Goal: Task Accomplishment & Management: Complete application form

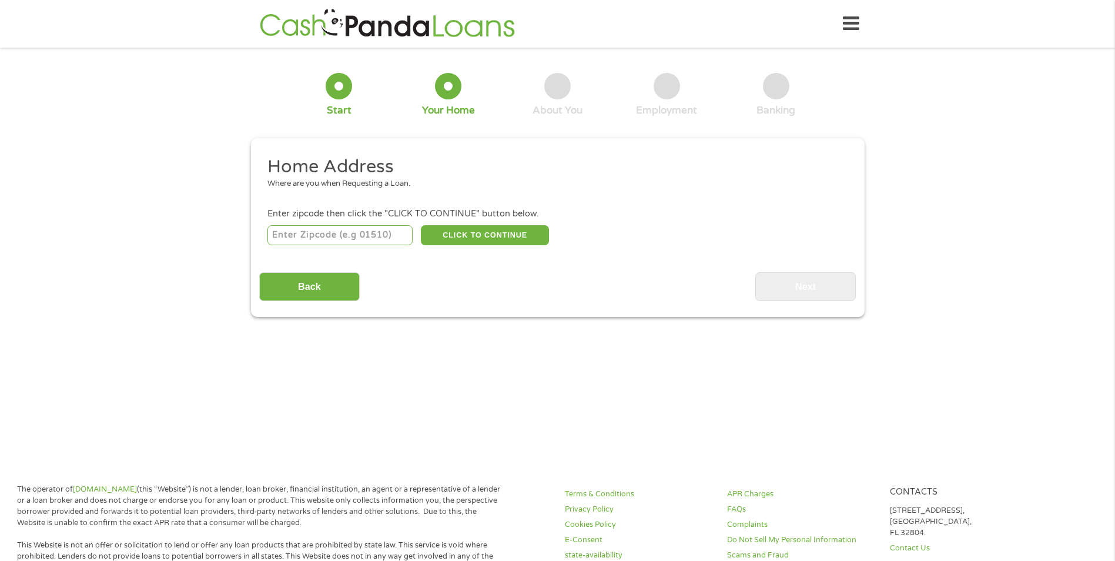
click at [320, 238] on input "number" at bounding box center [340, 235] width 145 height 20
type input "72118"
select select "[US_STATE]"
click at [486, 239] on button "CLICK TO CONTINUE" at bounding box center [485, 235] width 128 height 20
type input "72118"
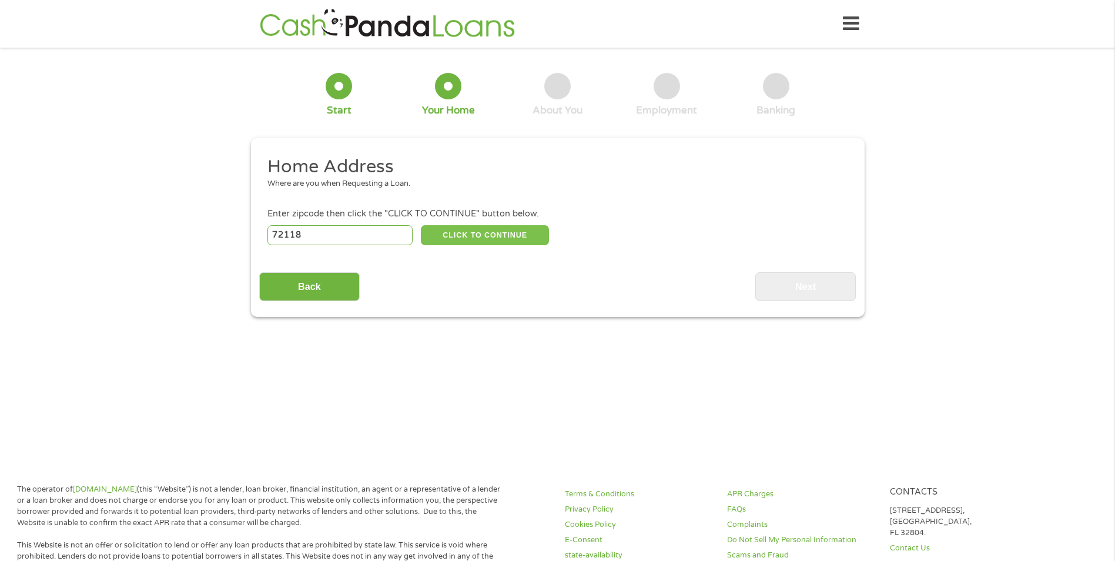
type input "[GEOGRAPHIC_DATA]"
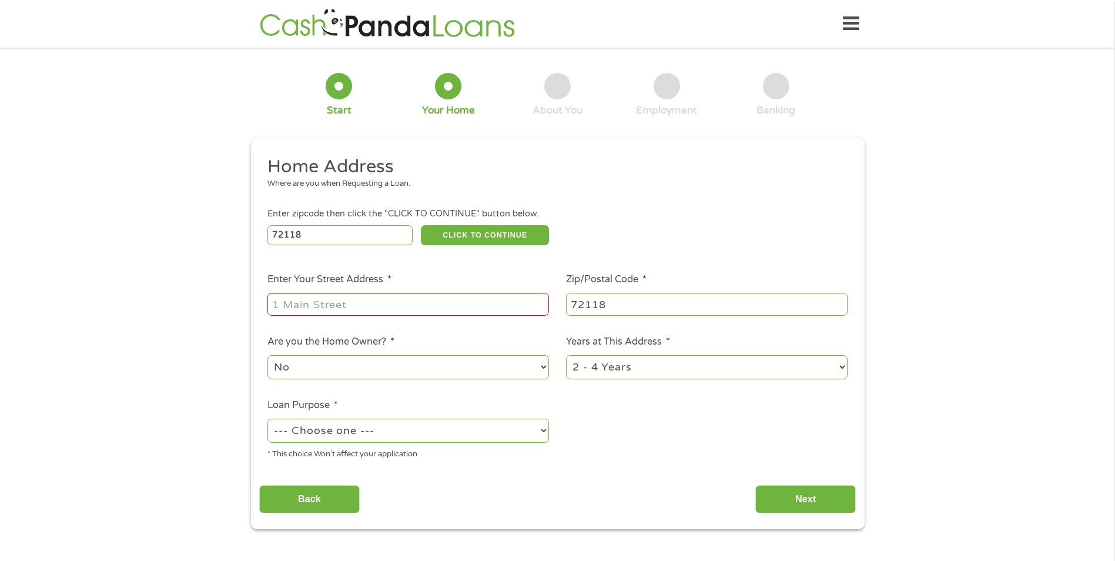
click at [388, 308] on input "Enter Your Street Address *" at bounding box center [409, 304] width 282 height 22
type input "[STREET_ADDRESS][PERSON_NAME]"
click at [368, 373] on select "No Yes" at bounding box center [409, 367] width 282 height 24
select select "yes"
click at [268, 355] on select "No Yes" at bounding box center [409, 367] width 282 height 24
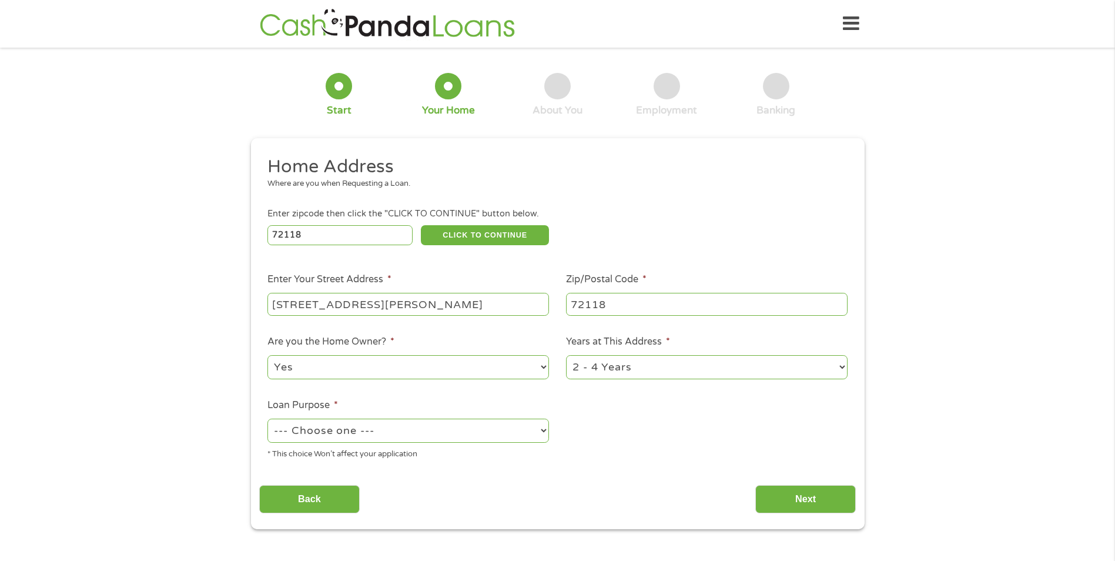
click at [637, 370] on select "1 Year or less 1 - 2 Years 2 - 4 Years Over 4 Years" at bounding box center [707, 367] width 282 height 24
select select "60months"
click at [566, 355] on select "1 Year or less 1 - 2 Years 2 - 4 Years Over 4 Years" at bounding box center [707, 367] width 282 height 24
click at [391, 439] on select "--- Choose one --- Pay Bills Debt Consolidation Home Improvement Major Purchase…" at bounding box center [409, 431] width 282 height 24
click at [268, 419] on select "--- Choose one --- Pay Bills Debt Consolidation Home Improvement Major Purchase…" at bounding box center [409, 431] width 282 height 24
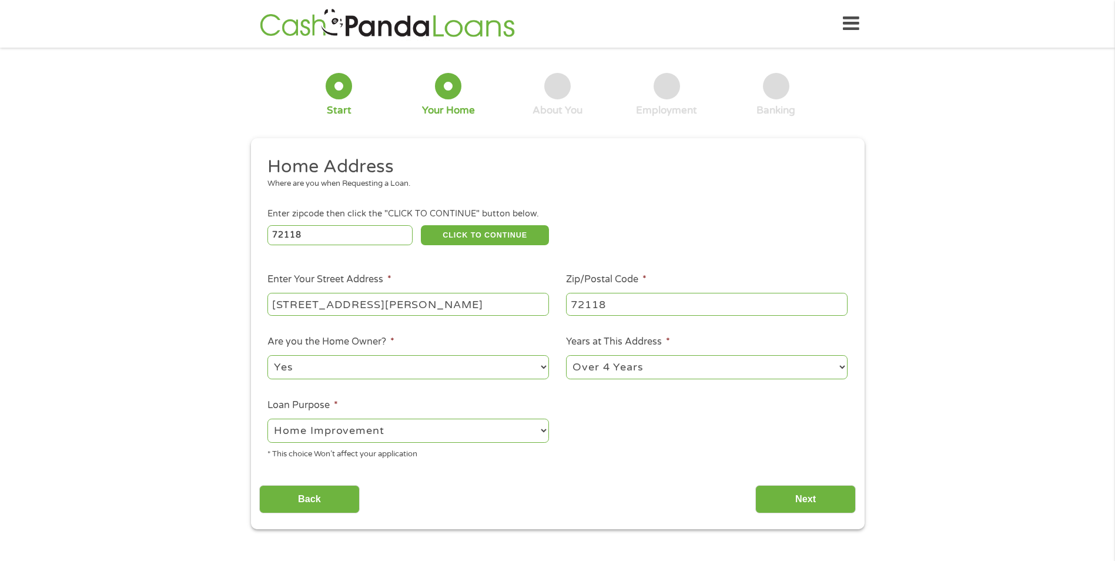
click at [391, 440] on select "--- Choose one --- Pay Bills Debt Consolidation Home Improvement Major Purchase…" at bounding box center [409, 431] width 282 height 24
select select "paybills"
click at [268, 419] on select "--- Choose one --- Pay Bills Debt Consolidation Home Improvement Major Purchase…" at bounding box center [409, 431] width 282 height 24
click at [819, 481] on div "Back Next" at bounding box center [557, 494] width 597 height 37
click at [810, 501] on input "Next" at bounding box center [806, 499] width 101 height 29
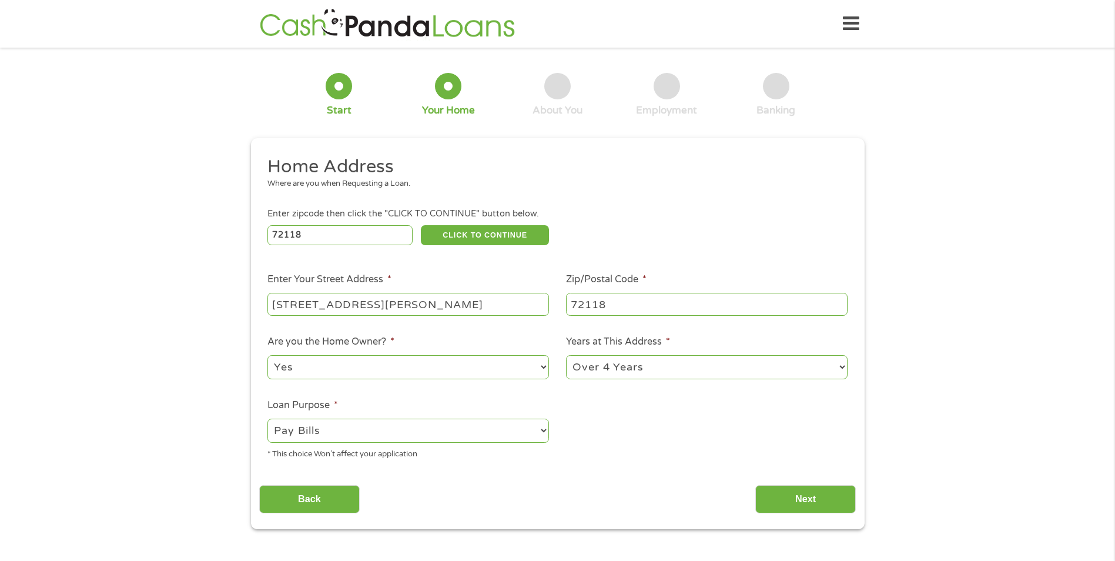
scroll to position [5, 5]
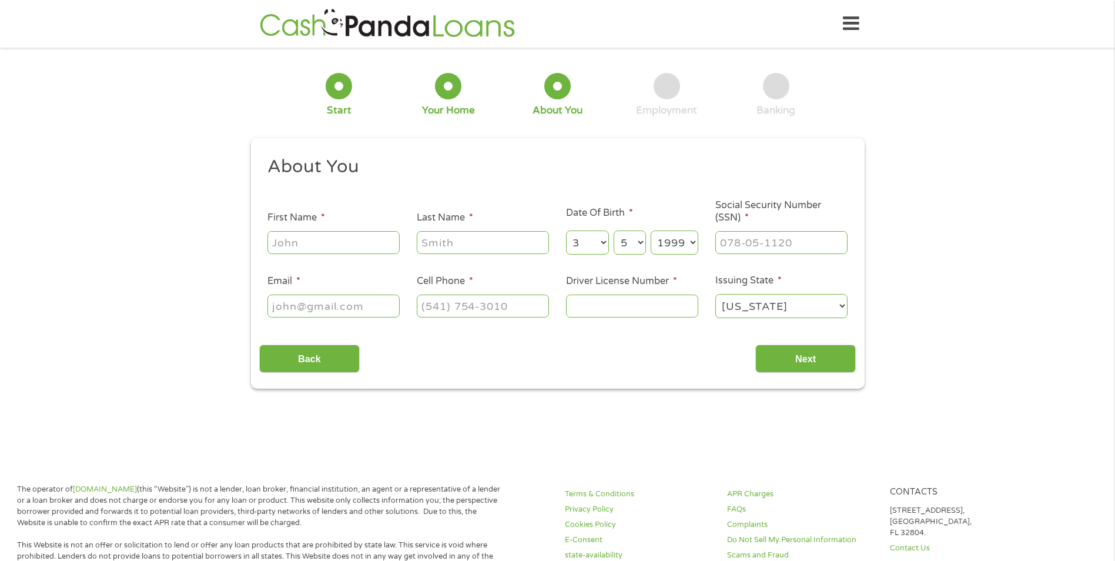
click at [356, 248] on input "First Name *" at bounding box center [334, 242] width 132 height 22
type input "[PERSON_NAME]"
type input "510-17-7524"
type input "[EMAIL_ADDRESS][DOMAIN_NAME]"
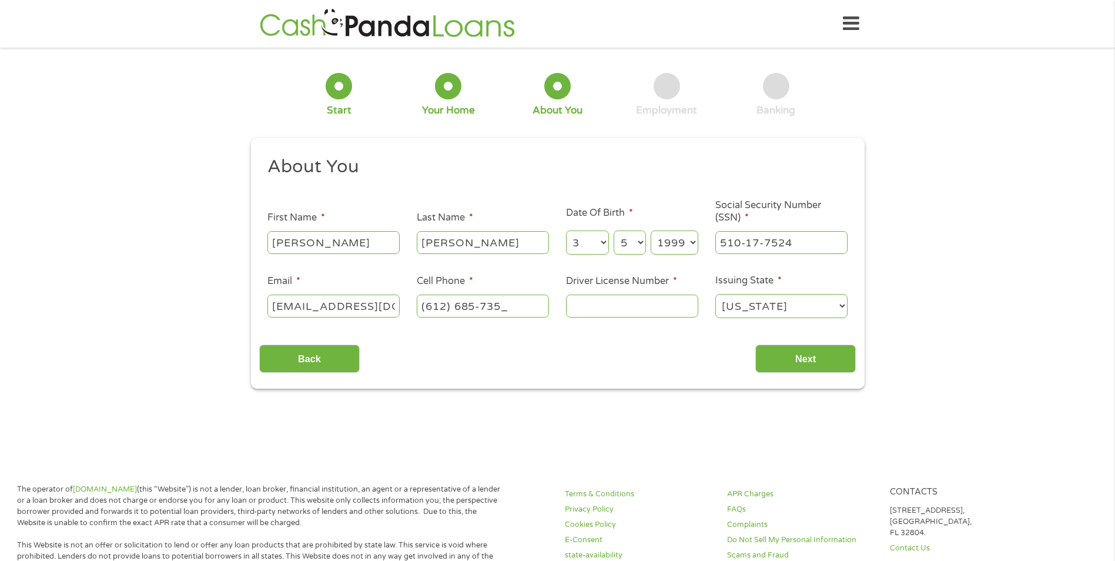
type input "[PHONE_NUMBER]"
type input "946189923"
click at [809, 359] on input "Next" at bounding box center [806, 359] width 101 height 29
click at [781, 364] on input "Next" at bounding box center [806, 359] width 101 height 29
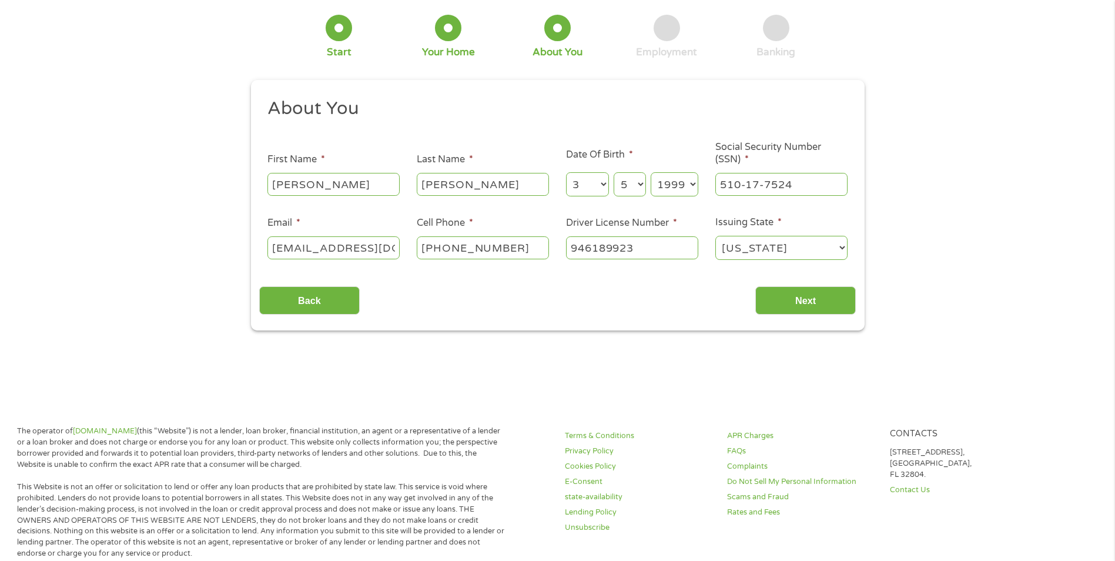
scroll to position [59, 0]
click at [807, 297] on input "Next" at bounding box center [806, 300] width 101 height 29
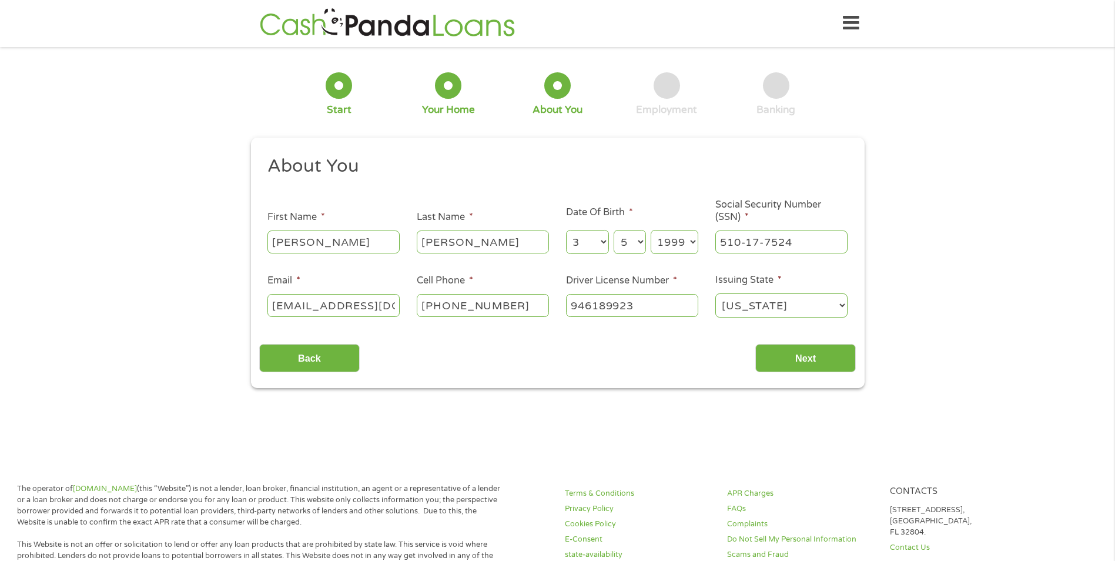
scroll to position [0, 0]
click at [472, 250] on input "[PERSON_NAME]" at bounding box center [483, 242] width 132 height 22
click at [677, 293] on div "946189923" at bounding box center [632, 306] width 132 height 27
click at [755, 307] on select "[US_STATE] [US_STATE] [US_STATE] [US_STATE] [US_STATE] [US_STATE] [US_STATE] [U…" at bounding box center [782, 306] width 132 height 24
click at [716, 294] on select "[US_STATE] [US_STATE] [US_STATE] [US_STATE] [US_STATE] [US_STATE] [US_STATE] [U…" at bounding box center [782, 306] width 132 height 24
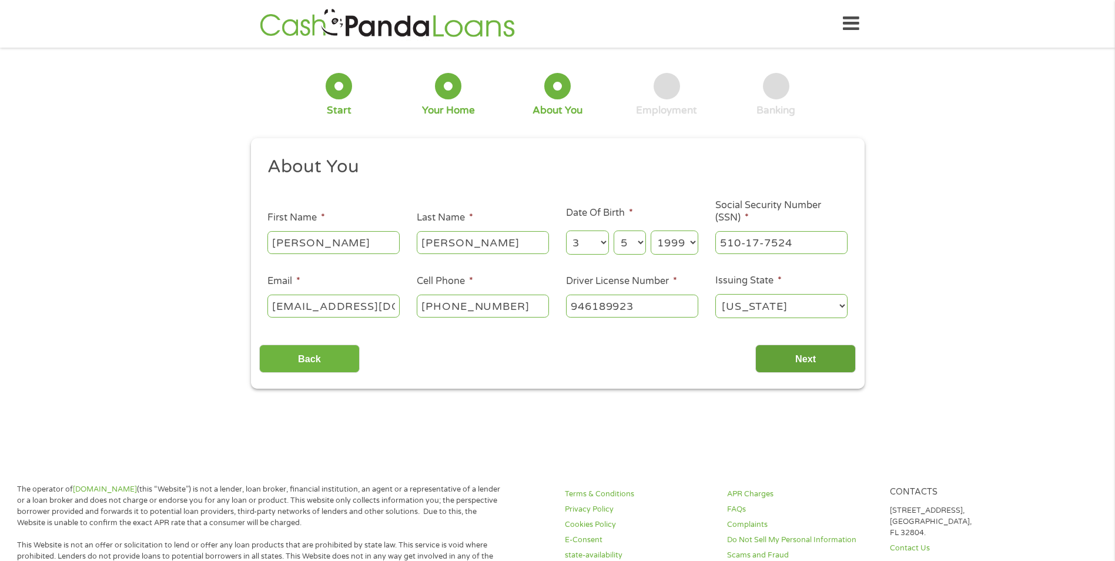
click at [796, 365] on input "Next" at bounding box center [806, 359] width 101 height 29
click at [485, 306] on input "[PHONE_NUMBER]" at bounding box center [483, 306] width 132 height 22
click at [379, 307] on input "[EMAIL_ADDRESS][DOMAIN_NAME]" at bounding box center [334, 306] width 132 height 22
click at [703, 334] on div "About You This field is hidden when viewing the form Title * --- Choose one ---…" at bounding box center [557, 264] width 597 height 218
click at [789, 359] on input "Next" at bounding box center [806, 359] width 101 height 29
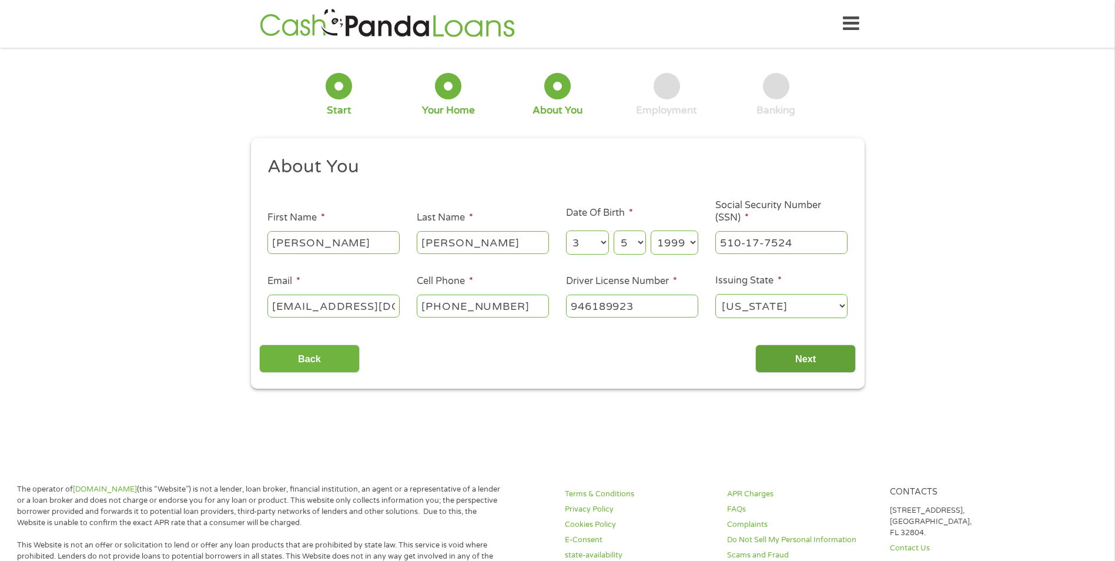
click at [789, 359] on input "Next" at bounding box center [806, 359] width 101 height 29
click at [814, 357] on input "Next" at bounding box center [806, 359] width 101 height 29
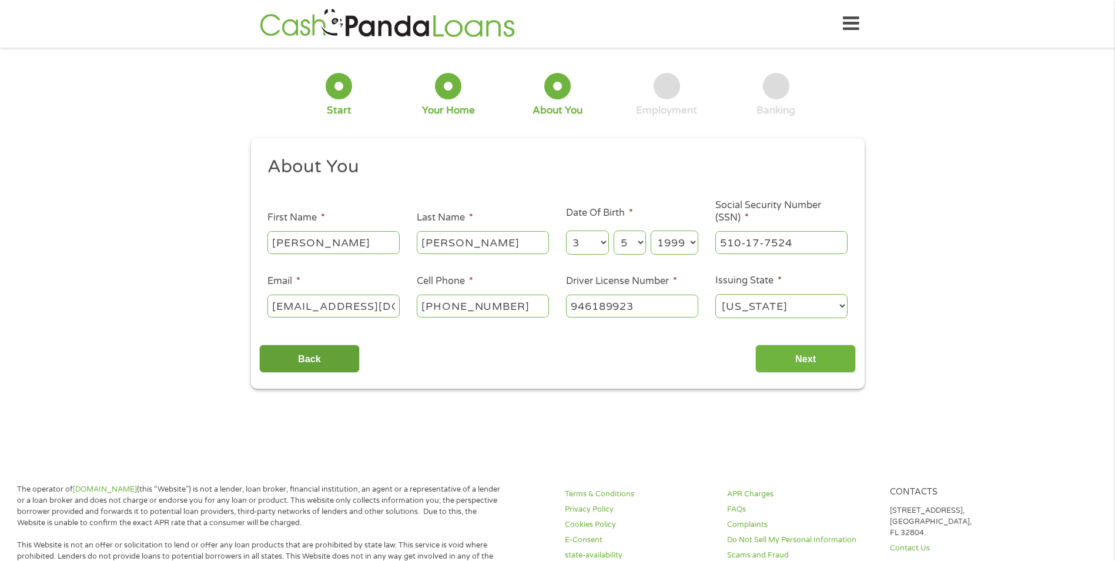
click at [329, 368] on input "Back" at bounding box center [309, 359] width 101 height 29
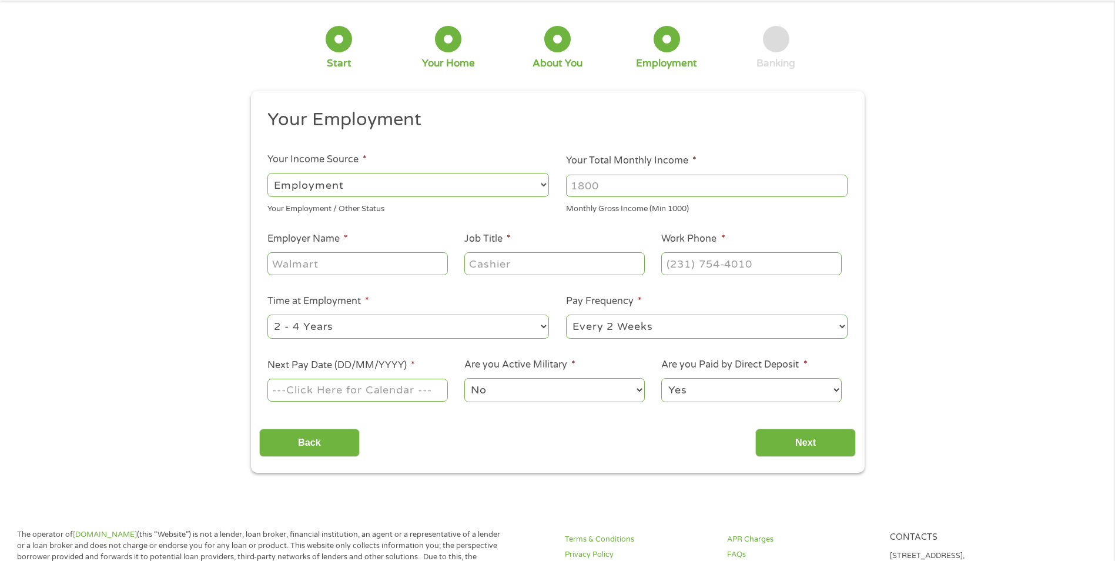
scroll to position [16, 0]
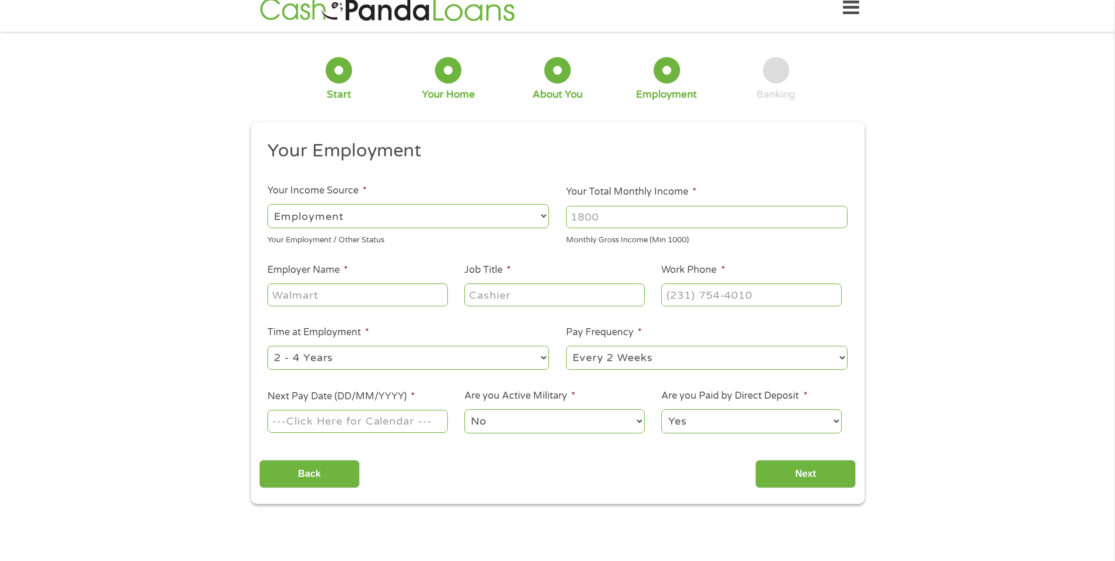
click at [392, 219] on select "--- Choose one --- Employment [DEMOGRAPHIC_DATA] Benefits" at bounding box center [409, 216] width 282 height 24
click at [268, 204] on select "--- Choose one --- Employment [DEMOGRAPHIC_DATA] Benefits" at bounding box center [409, 216] width 282 height 24
click at [617, 212] on input "Your Total Monthly Income *" at bounding box center [707, 217] width 282 height 22
type input "3500"
click at [312, 303] on input "Employer Name *" at bounding box center [358, 294] width 180 height 22
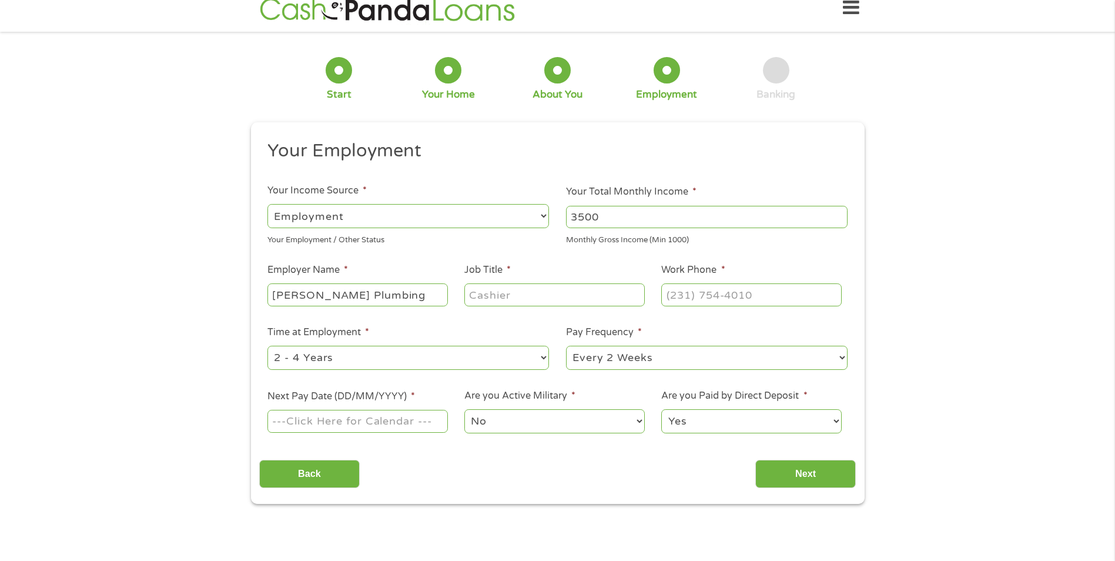
type input "[PERSON_NAME] Plumbing"
type input "Dispatcher"
type input "[PHONE_NUMBER]"
click at [327, 358] on select "--- Choose one --- 1 Year or less 1 - 2 Years 2 - 4 Years Over 4 Years" at bounding box center [409, 358] width 282 height 24
select select "24months"
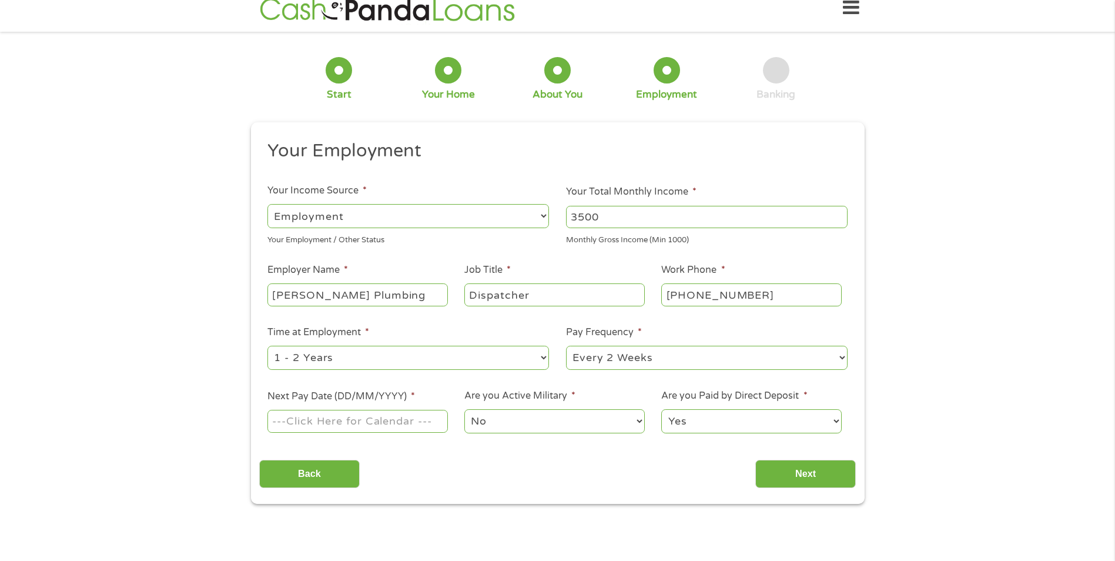
click at [268, 346] on select "--- Choose one --- 1 Year or less 1 - 2 Years 2 - 4 Years Over 4 Years" at bounding box center [409, 358] width 282 height 24
click at [612, 355] on select "--- Choose one --- Every 2 Weeks Every Week Monthly Semi-Monthly" at bounding box center [707, 358] width 282 height 24
select select "weekly"
click at [566, 346] on select "--- Choose one --- Every 2 Weeks Every Week Monthly Semi-Monthly" at bounding box center [707, 358] width 282 height 24
click at [313, 425] on input "Next Pay Date (DD/MM/YYYY) *" at bounding box center [358, 421] width 180 height 22
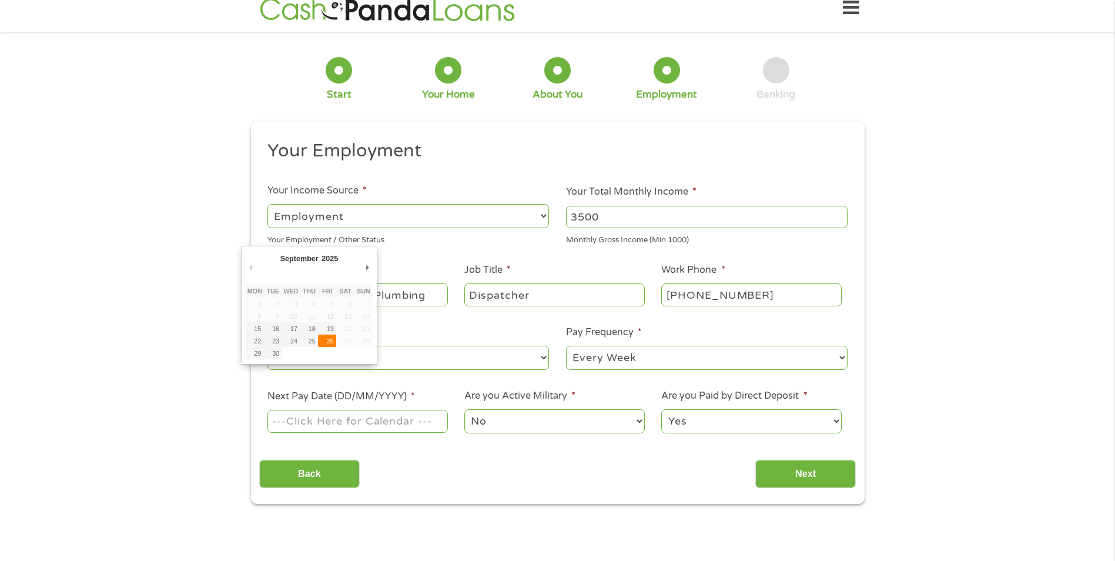
type input "[DATE]"
click at [520, 416] on select "No Yes" at bounding box center [555, 421] width 180 height 24
click at [465, 409] on select "No Yes" at bounding box center [555, 421] width 180 height 24
click at [696, 423] on select "Yes No" at bounding box center [752, 421] width 180 height 24
click at [662, 409] on select "Yes No" at bounding box center [752, 421] width 180 height 24
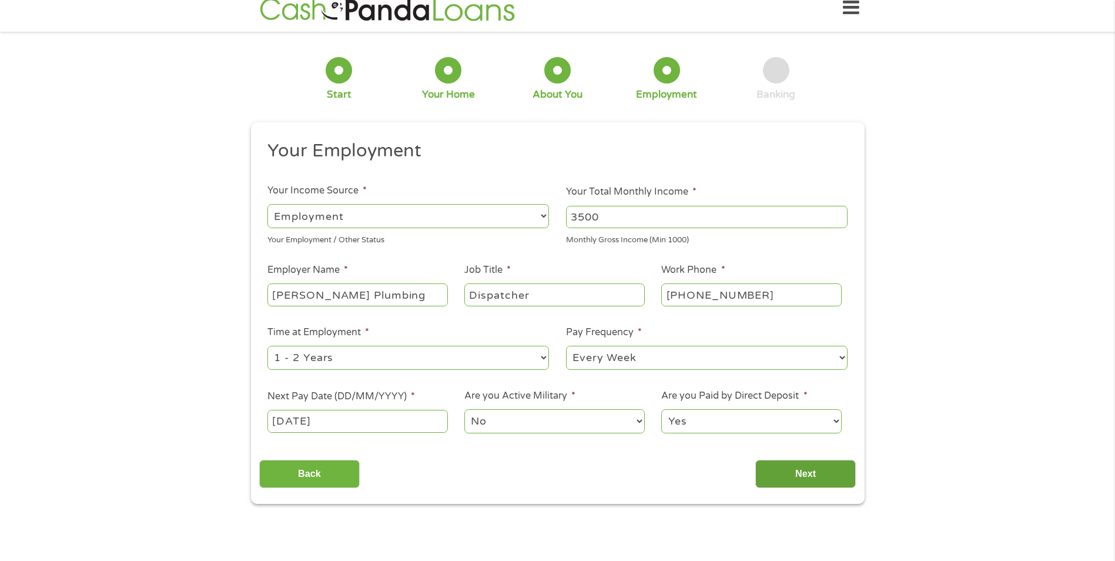
click at [788, 483] on input "Next" at bounding box center [806, 474] width 101 height 29
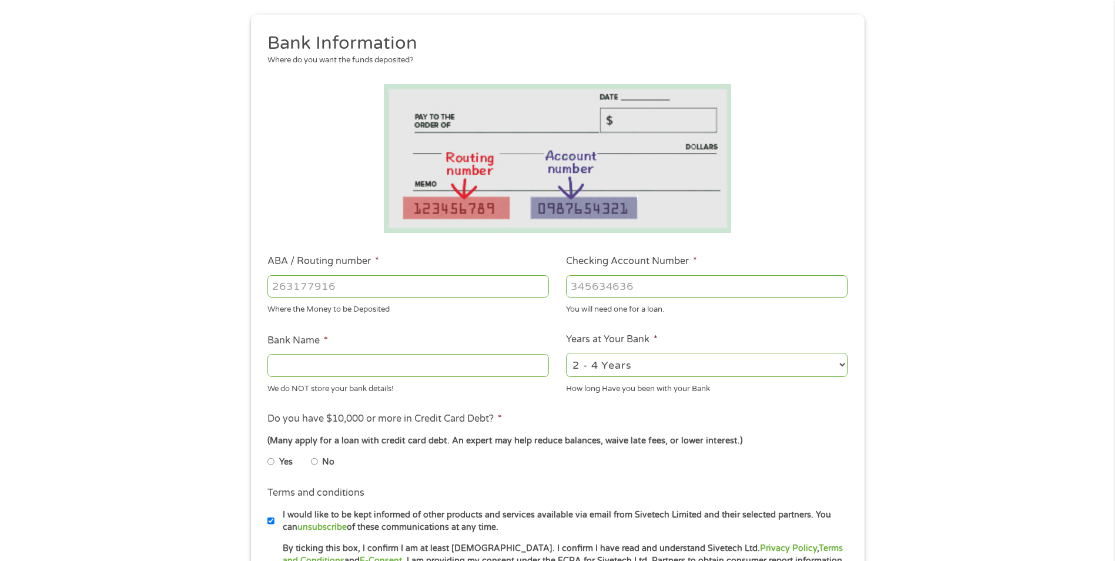
scroll to position [235, 0]
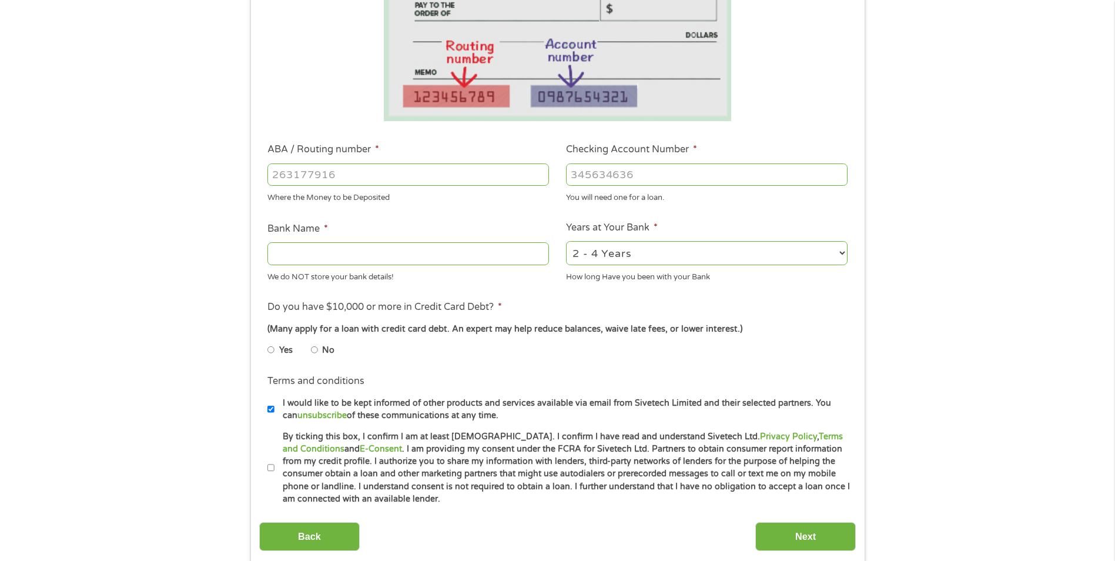
click at [313, 178] on input "ABA / Routing number *" at bounding box center [409, 174] width 282 height 22
type input "031101279"
type input "THE BANCORP BANK"
type input "031101279"
type input "169121020336"
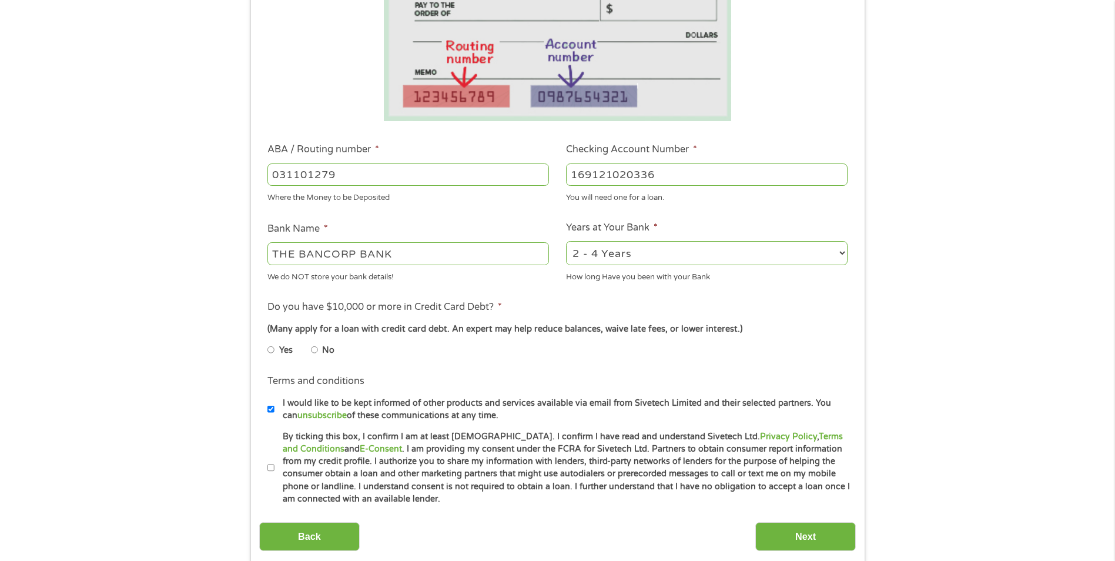
click at [634, 248] on select "2 - 4 Years 6 - 12 Months 1 - 2 Years Over 4 Years" at bounding box center [707, 253] width 282 height 24
select select "60months"
click at [566, 241] on select "2 - 4 Years 6 - 12 Months 1 - 2 Years Over 4 Years" at bounding box center [707, 253] width 282 height 24
click at [326, 352] on label "No" at bounding box center [328, 350] width 12 height 13
click at [318, 352] on input "No" at bounding box center [314, 349] width 7 height 19
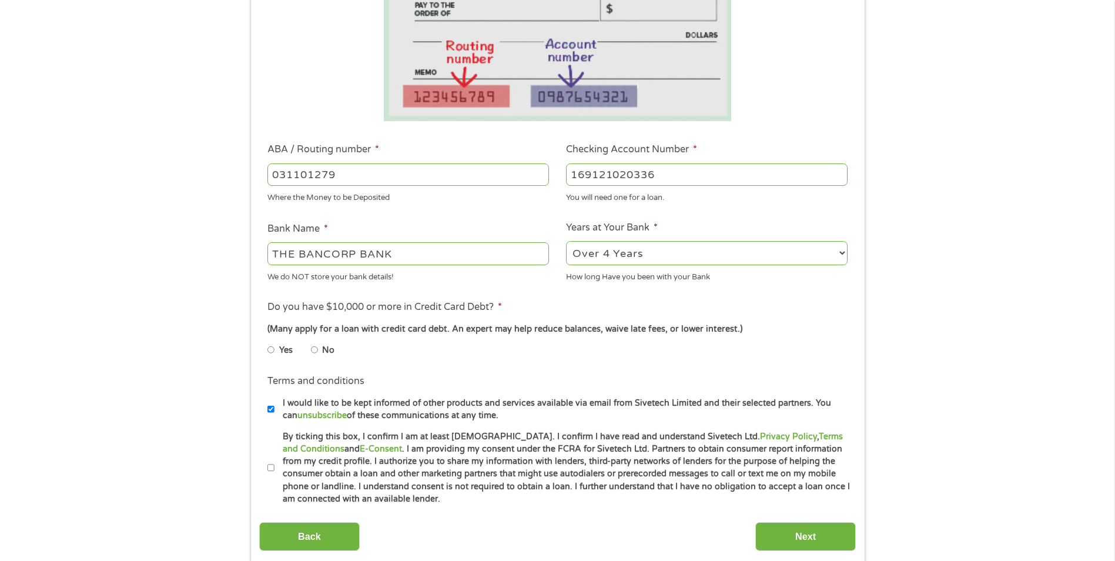
radio input "true"
click at [268, 469] on input "By ticking this box, I confirm I am at least [DEMOGRAPHIC_DATA]. I confirm I ha…" at bounding box center [271, 468] width 7 height 19
checkbox input "true"
click at [808, 532] on input "Next" at bounding box center [806, 536] width 101 height 29
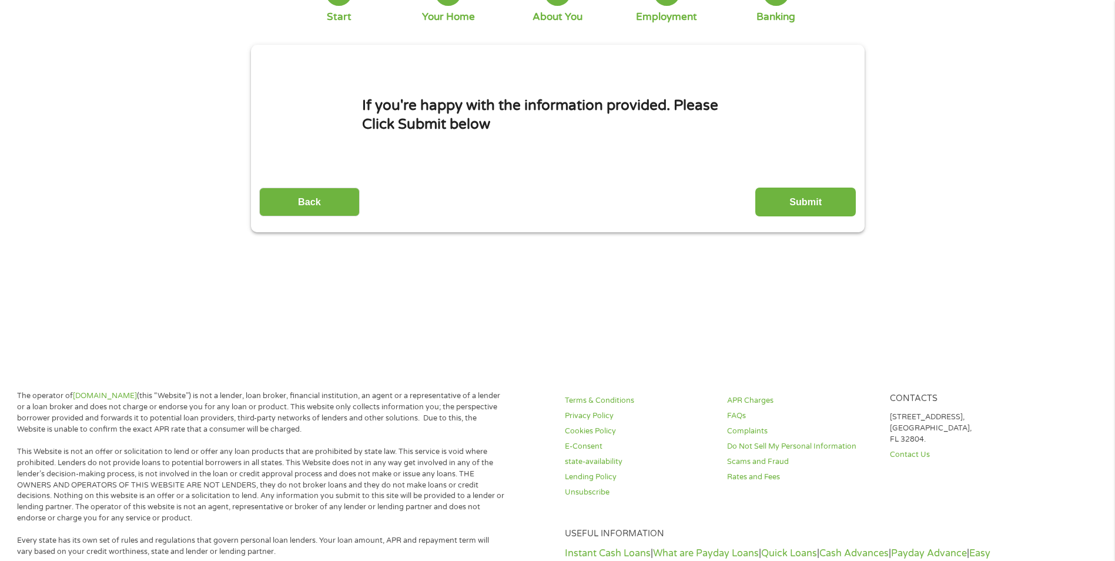
scroll to position [0, 0]
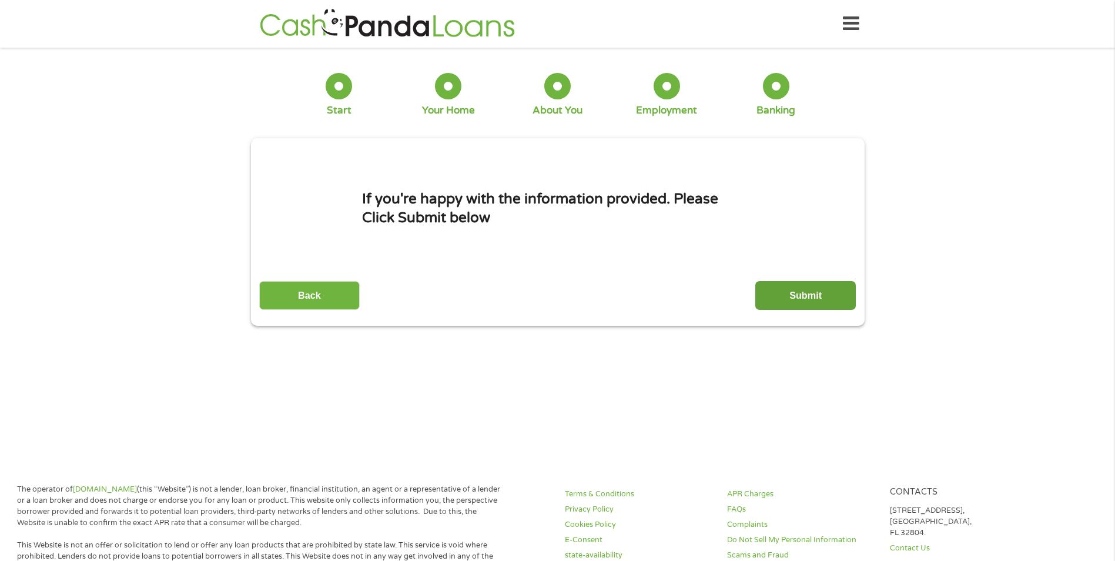
click at [795, 299] on input "Submit" at bounding box center [806, 295] width 101 height 29
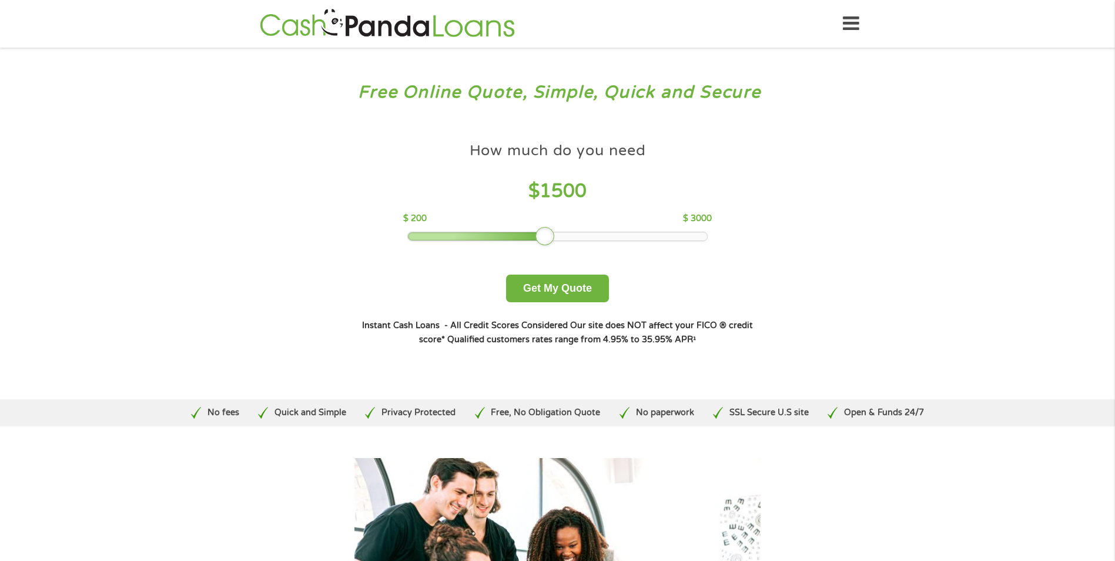
drag, startPoint x: 490, startPoint y: 230, endPoint x: 548, endPoint y: 253, distance: 61.8
click at [548, 253] on div "How much do you need $ 1500 $ 200 $ 3000 Get My Quote" at bounding box center [558, 219] width 412 height 166
click at [546, 282] on button "Get My Quote" at bounding box center [557, 289] width 103 height 28
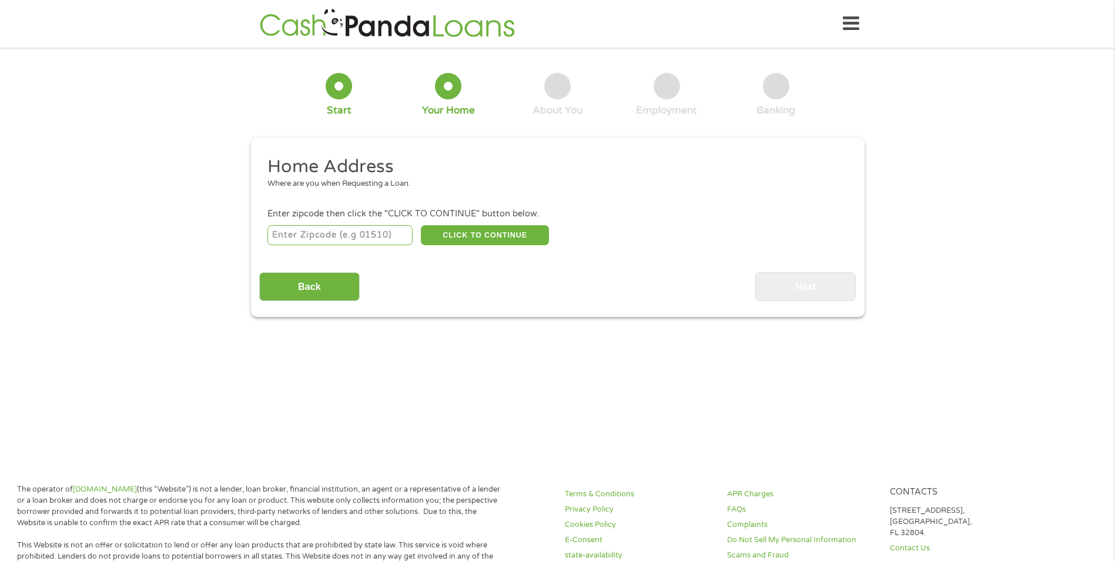
click at [315, 243] on input "number" at bounding box center [340, 235] width 145 height 20
type input "72118"
click at [462, 229] on button "CLICK TO CONTINUE" at bounding box center [485, 235] width 128 height 20
type input "72118"
type input "[GEOGRAPHIC_DATA]"
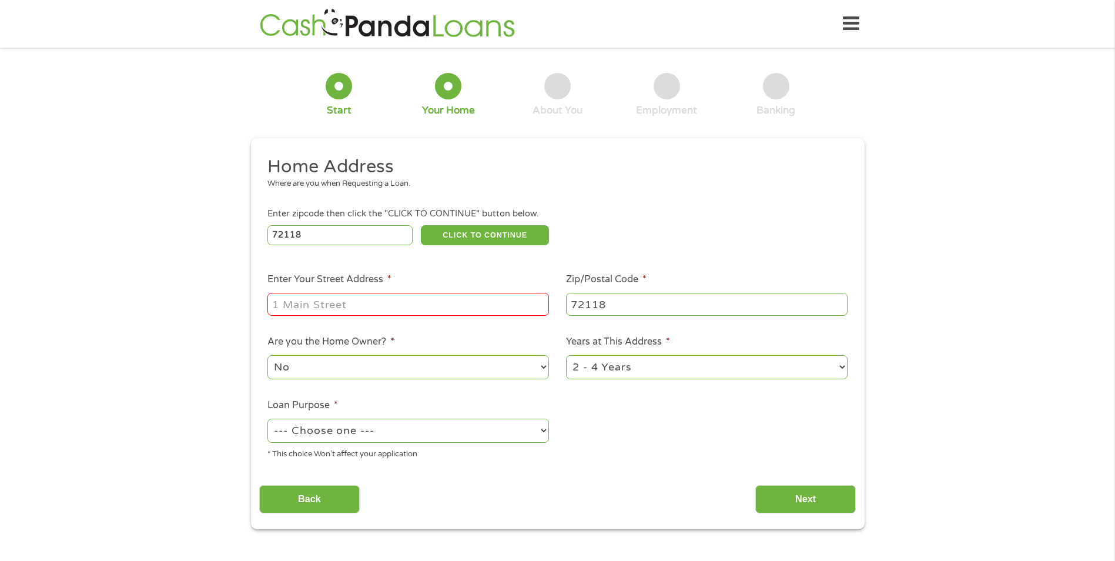
click at [358, 314] on input "Enter Your Street Address *" at bounding box center [409, 304] width 282 height 22
type input "[STREET_ADDRESS][PERSON_NAME]"
click at [328, 367] on select "No Yes" at bounding box center [409, 367] width 282 height 24
select select "yes"
click at [268, 355] on select "No Yes" at bounding box center [409, 367] width 282 height 24
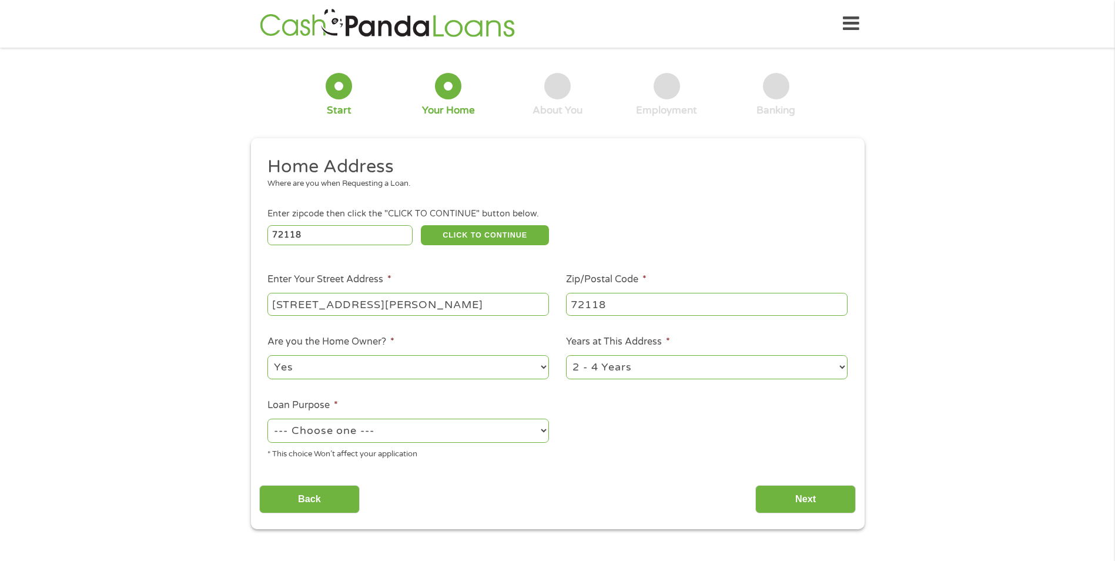
click at [612, 358] on select "1 Year or less 1 - 2 Years 2 - 4 Years Over 4 Years" at bounding box center [707, 367] width 282 height 24
select select "60months"
click at [566, 355] on select "1 Year or less 1 - 2 Years 2 - 4 Years Over 4 Years" at bounding box center [707, 367] width 282 height 24
click at [382, 435] on select "--- Choose one --- Pay Bills Debt Consolidation Home Improvement Major Purchase…" at bounding box center [409, 431] width 282 height 24
select select "paybills"
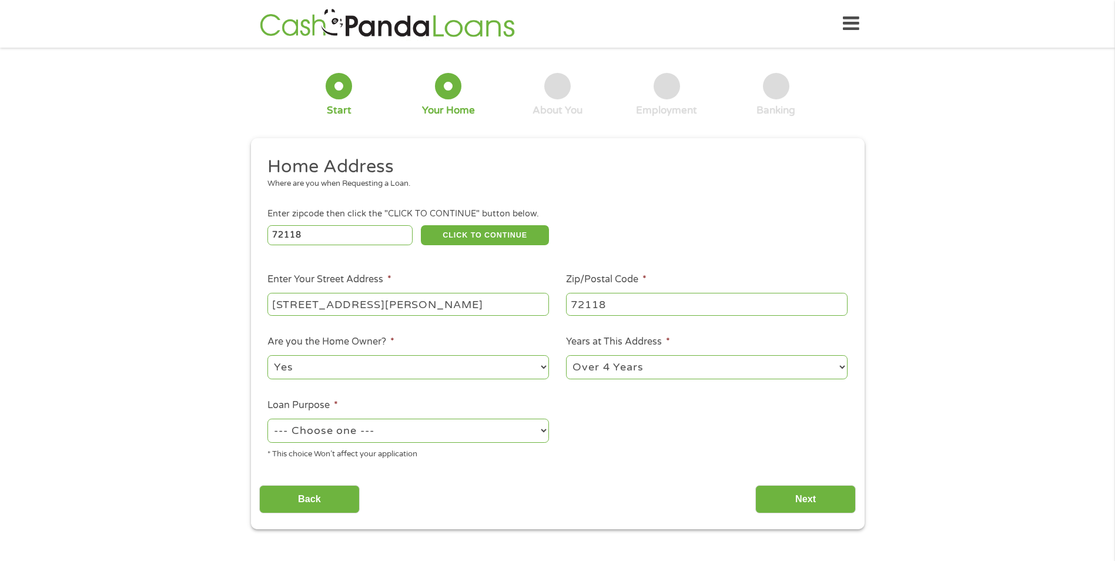
click at [268, 419] on select "--- Choose one --- Pay Bills Debt Consolidation Home Improvement Major Purchase…" at bounding box center [409, 431] width 282 height 24
click at [824, 498] on input "Next" at bounding box center [806, 499] width 101 height 29
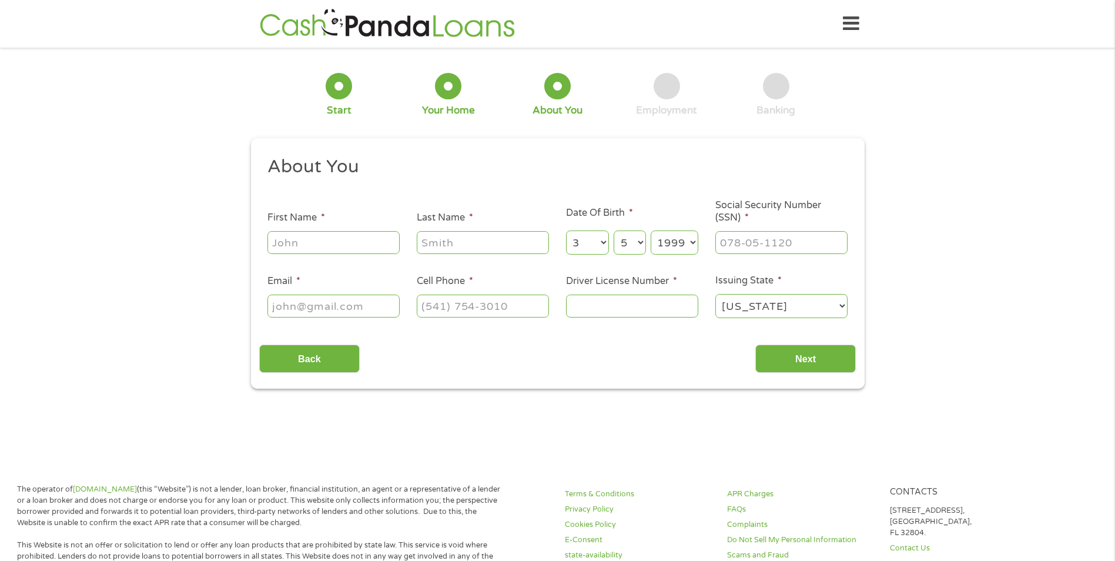
scroll to position [5, 5]
